Goal: Browse casually

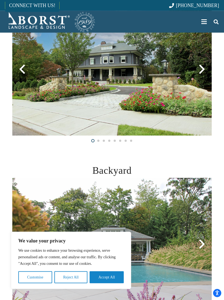
scroll to position [139, 0]
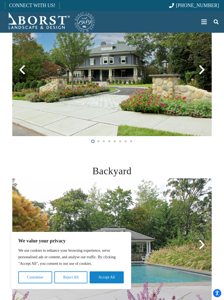
click at [201, 71] on div at bounding box center [202, 70] width 20 height 20
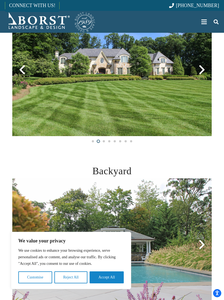
click at [201, 73] on div at bounding box center [202, 70] width 20 height 20
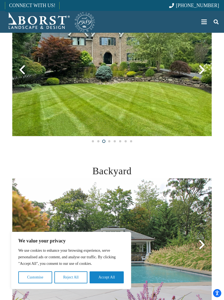
click at [201, 74] on div at bounding box center [202, 70] width 20 height 20
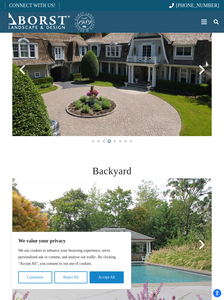
click at [202, 77] on div at bounding box center [202, 70] width 20 height 20
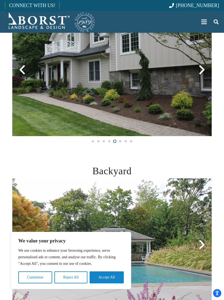
click at [202, 71] on div at bounding box center [202, 70] width 20 height 20
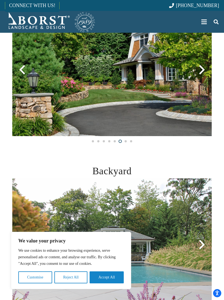
click at [202, 74] on div at bounding box center [202, 70] width 20 height 20
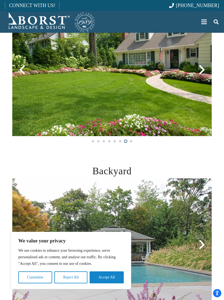
click at [199, 73] on div at bounding box center [202, 70] width 20 height 20
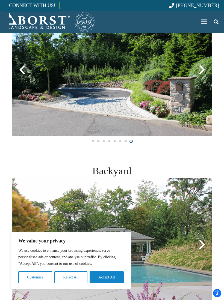
click at [202, 76] on div at bounding box center [202, 70] width 20 height 20
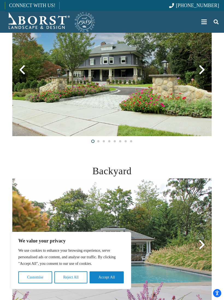
click at [202, 75] on div at bounding box center [202, 70] width 20 height 20
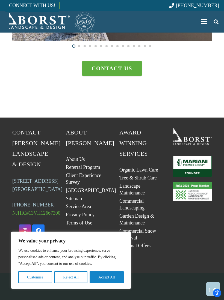
scroll to position [1316, 0]
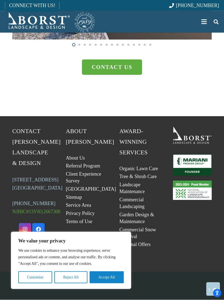
click at [118, 283] on button "Accept All" at bounding box center [107, 278] width 34 height 12
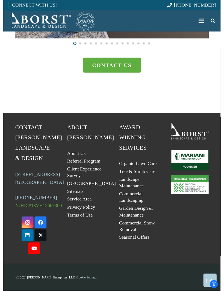
scroll to position [0, 0]
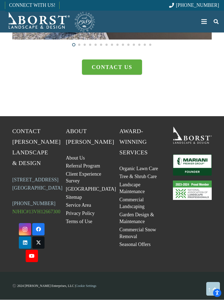
click at [25, 236] on icon "Instagram" at bounding box center [25, 230] width 12 height 12
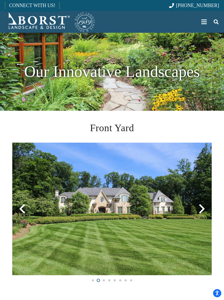
click at [204, 19] on div "Menu" at bounding box center [203, 22] width 5 height 14
